Goal: Task Accomplishment & Management: Manage account settings

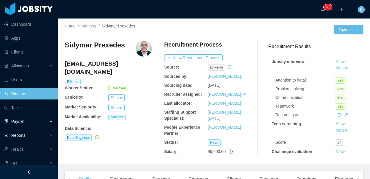
scroll to position [136, 0]
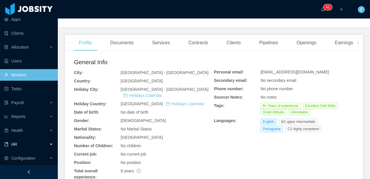
click at [24, 147] on div "HR" at bounding box center [29, 144] width 58 height 12
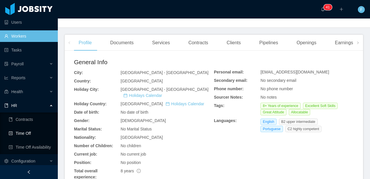
click at [31, 134] on link "Time Off" at bounding box center [31, 133] width 45 height 12
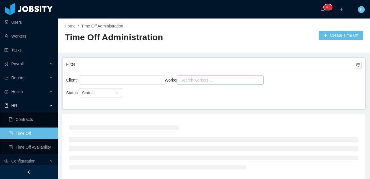
click at [207, 81] on div "Search workers..." at bounding box center [217, 80] width 75 height 6
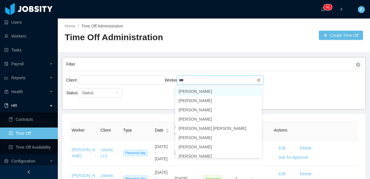
type input "****"
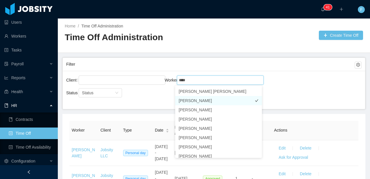
click at [200, 99] on li "[PERSON_NAME]" at bounding box center [218, 100] width 87 height 9
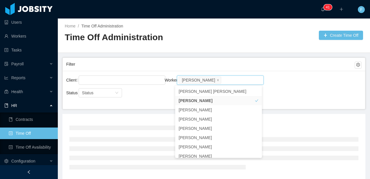
click at [289, 82] on div "Client Worker Search workers... [PERSON_NAME]" at bounding box center [213, 83] width 295 height 19
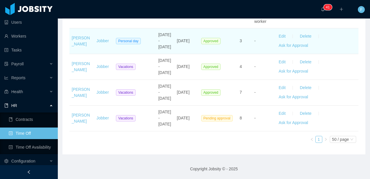
scroll to position [440, 0]
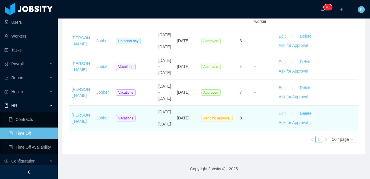
click at [277, 110] on button "Edit" at bounding box center [282, 113] width 16 height 9
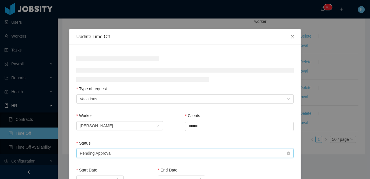
click at [165, 156] on div "Select status Pending Approval" at bounding box center [183, 153] width 207 height 9
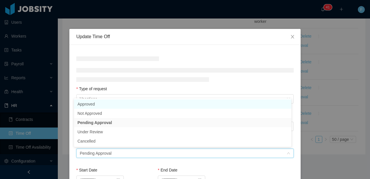
click at [125, 102] on li "Approved" at bounding box center [182, 103] width 217 height 9
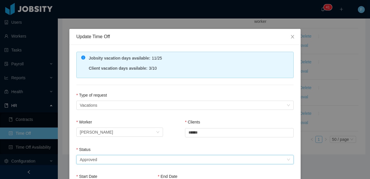
click at [130, 92] on div "Type of request" at bounding box center [184, 96] width 217 height 8
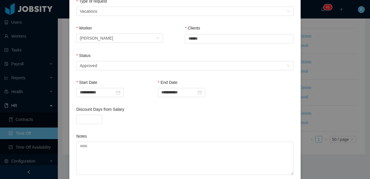
scroll to position [147, 0]
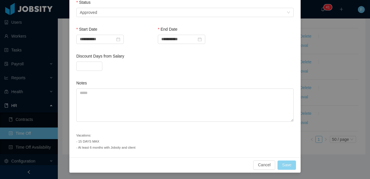
click at [280, 165] on button "Save" at bounding box center [287, 164] width 19 height 9
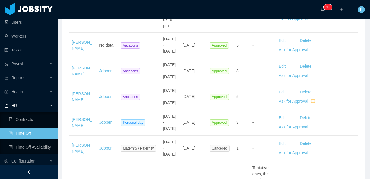
scroll to position [0, 0]
